Goal: Information Seeking & Learning: Learn about a topic

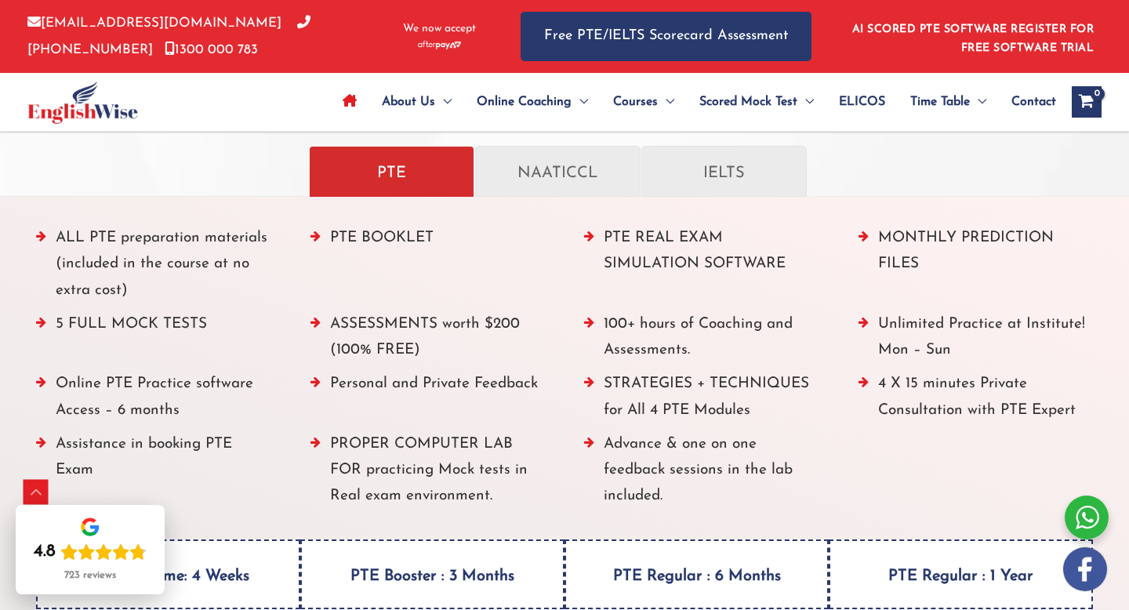
scroll to position [1776, 0]
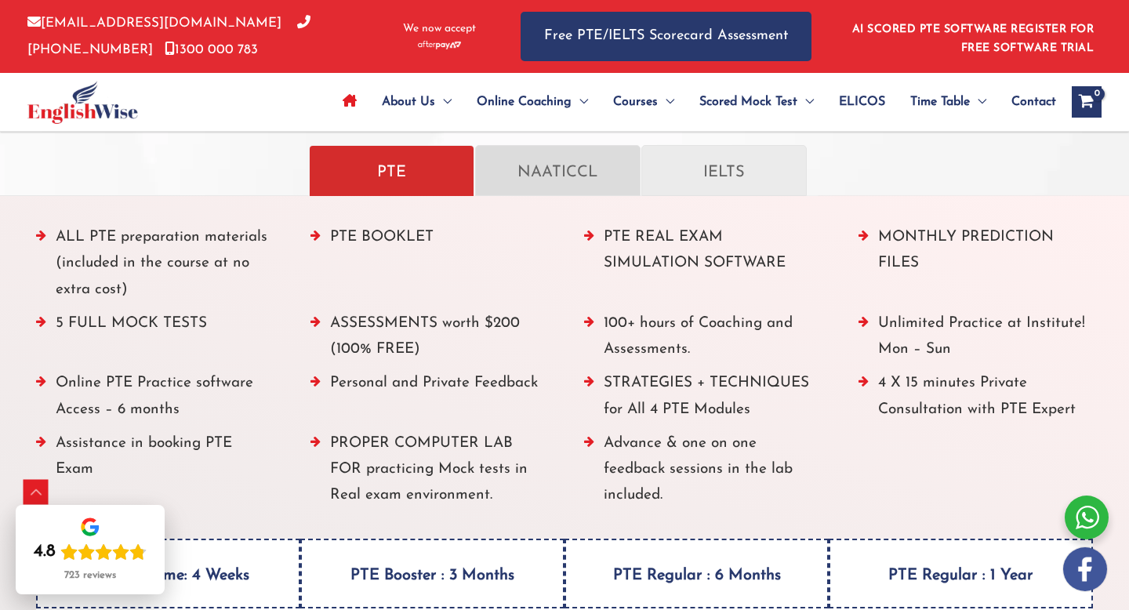
click at [575, 157] on p "NAATICCL" at bounding box center [558, 170] width 133 height 27
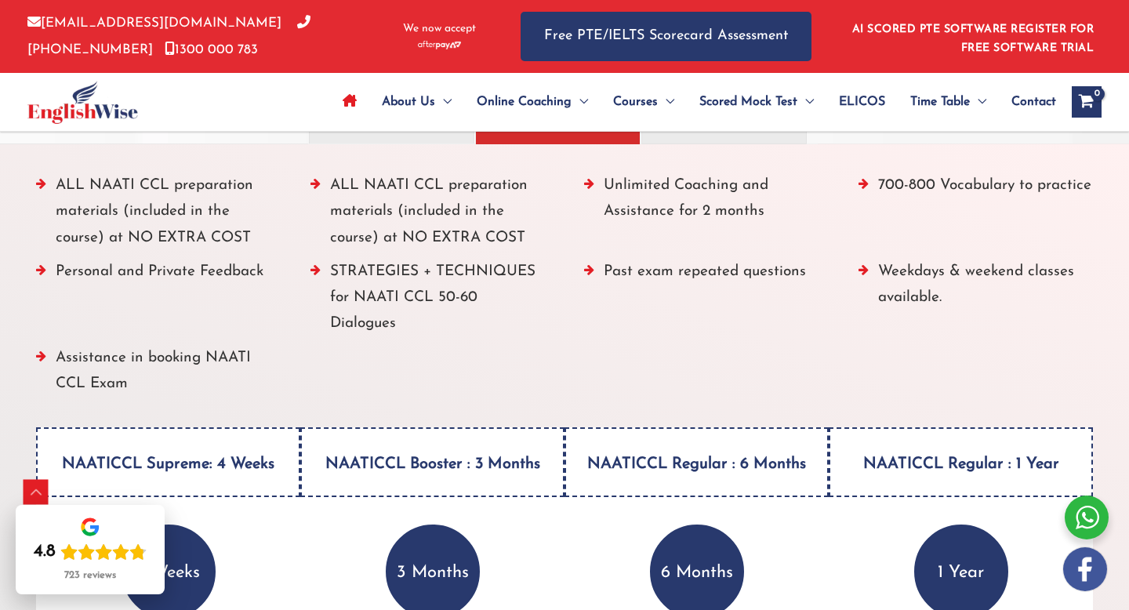
scroll to position [1837, 0]
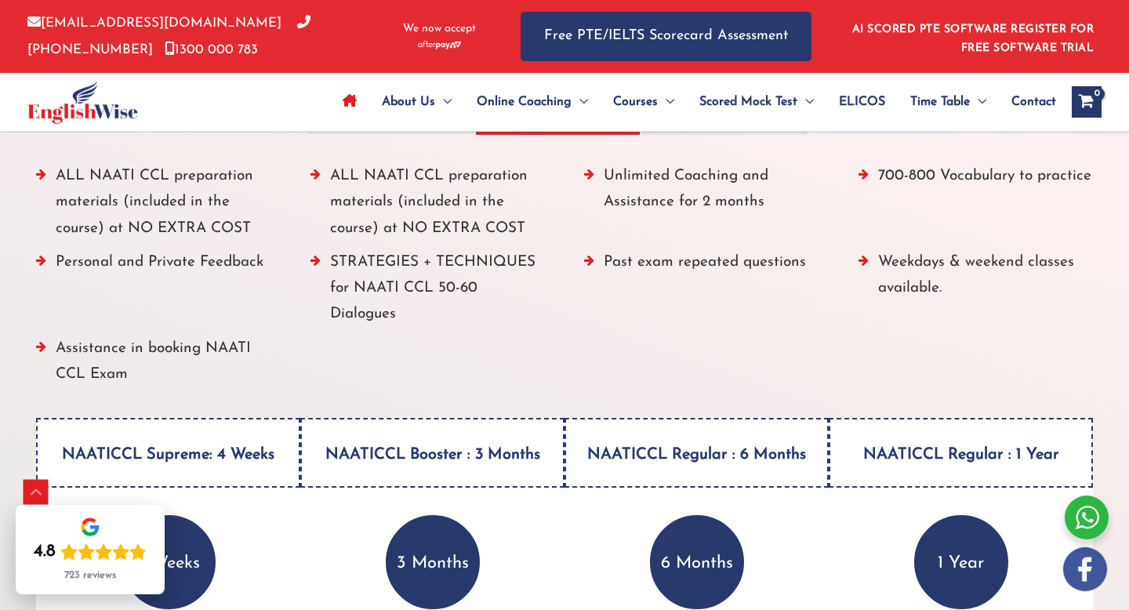
click at [194, 460] on h4 "NAATICCL Supreme: 4 Weeks" at bounding box center [168, 453] width 264 height 70
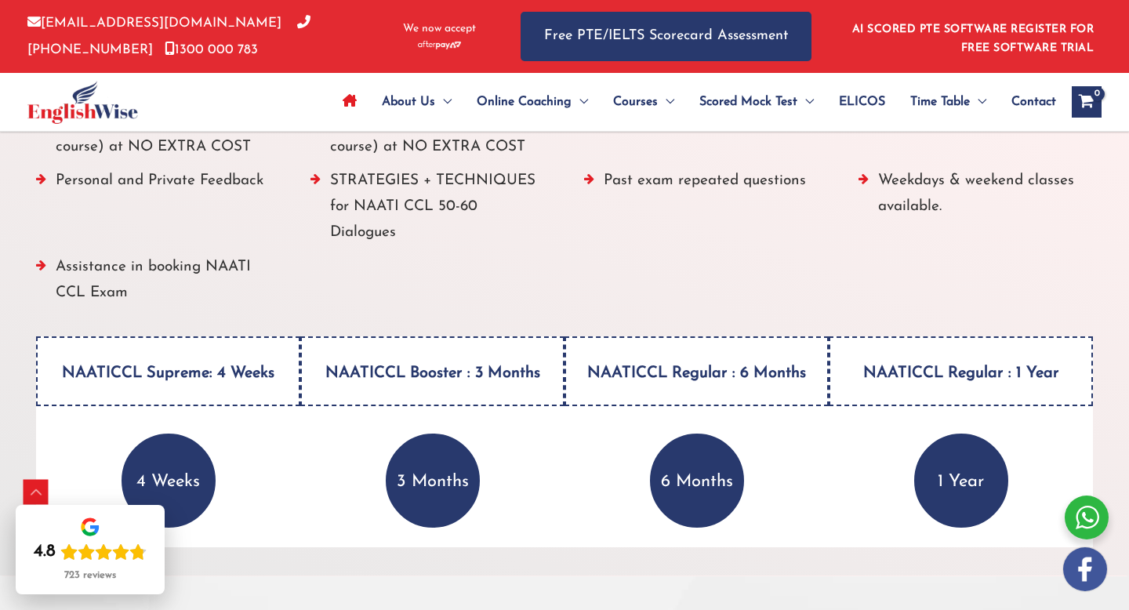
scroll to position [1934, 0]
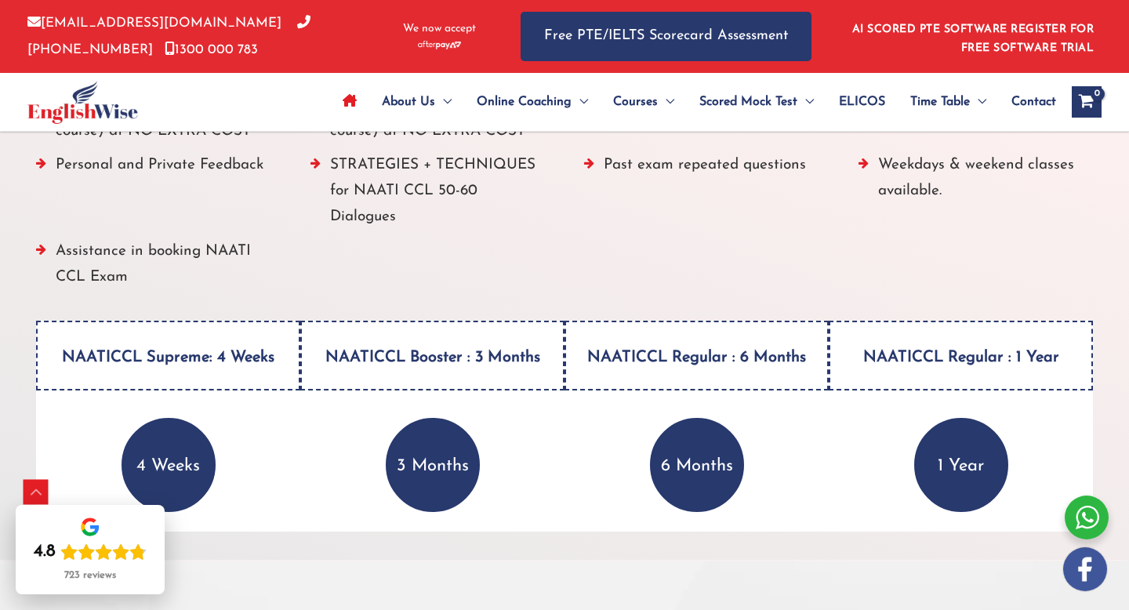
click at [159, 434] on p "4 Weeks" at bounding box center [169, 465] width 94 height 94
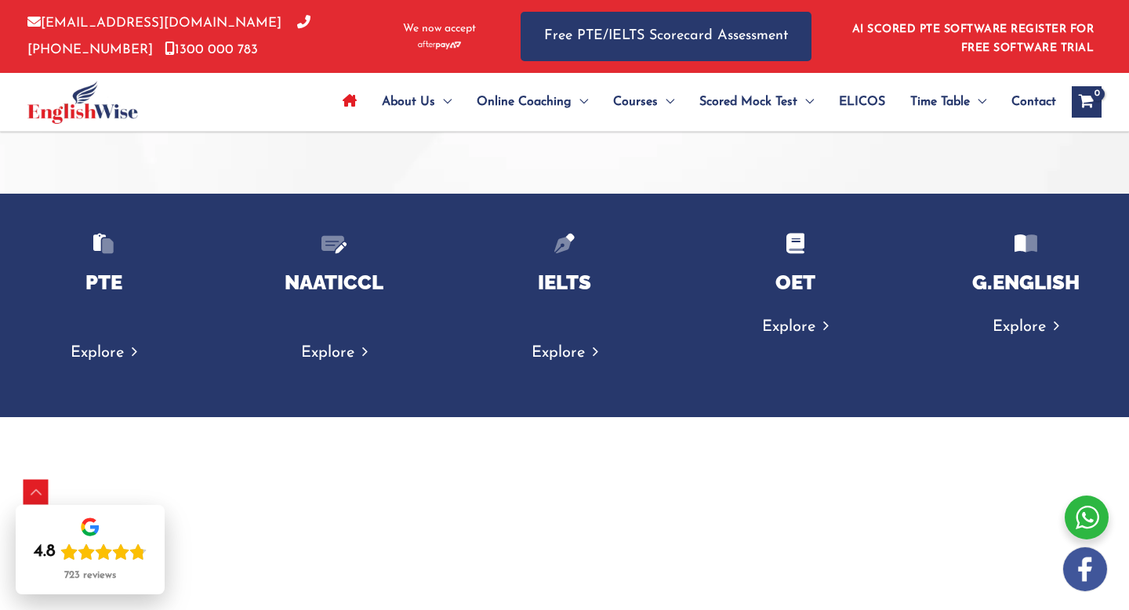
scroll to position [2387, 0]
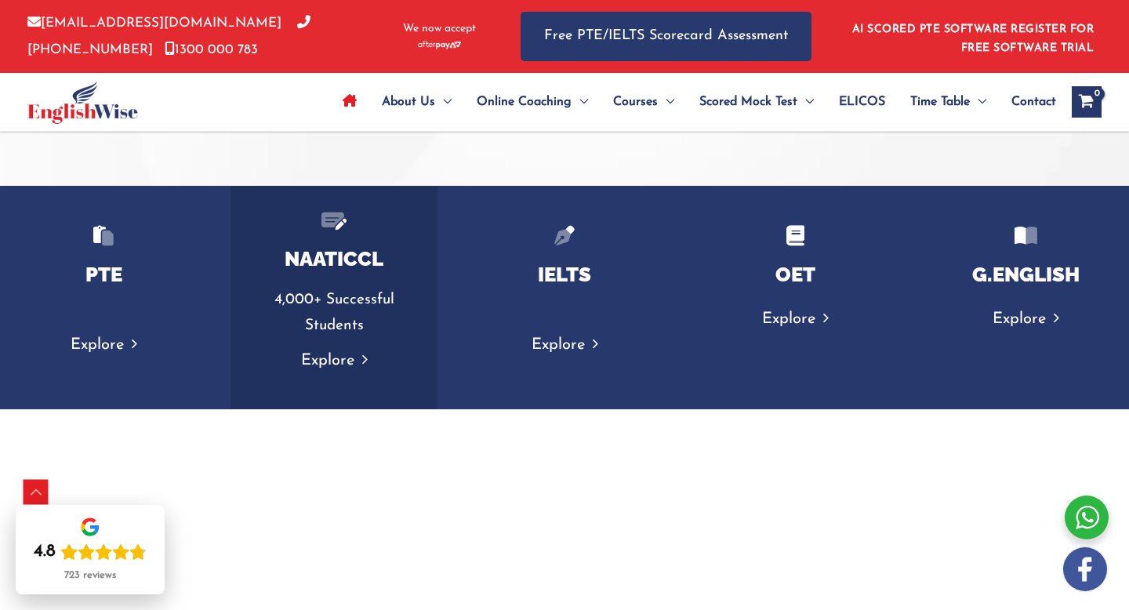
click at [346, 360] on link "Explore" at bounding box center [334, 361] width 67 height 16
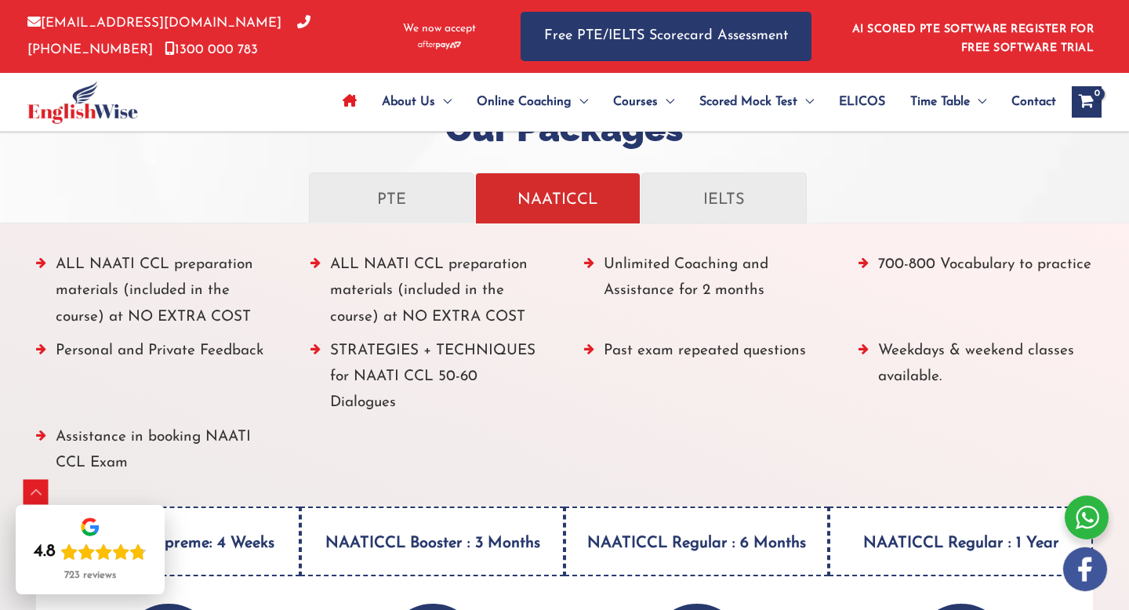
scroll to position [1722, 0]
